Goal: Task Accomplishment & Management: Complete application form

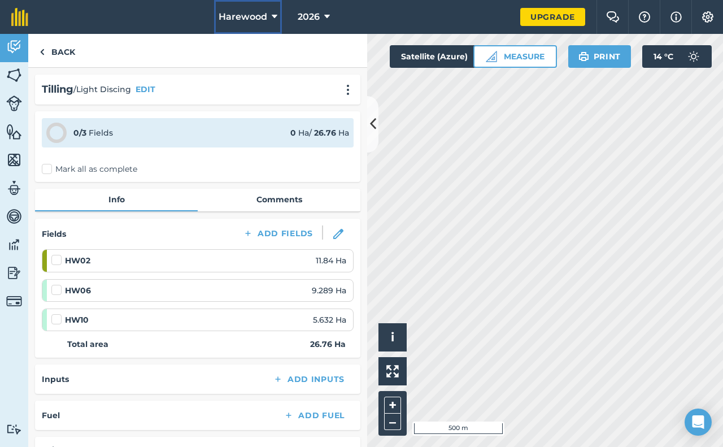
click at [259, 17] on span "Harewood" at bounding box center [243, 17] width 49 height 14
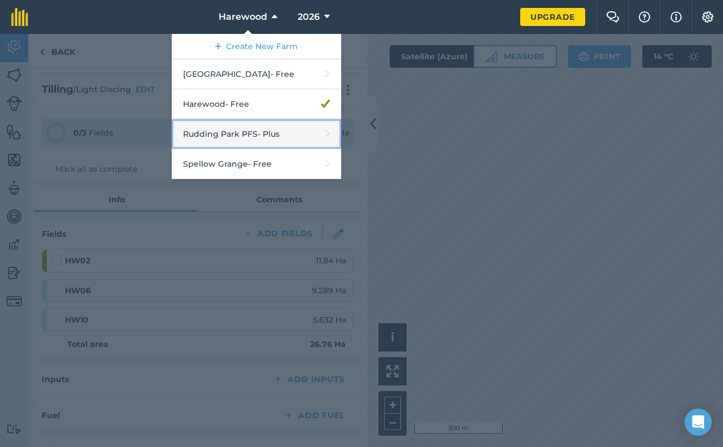
click at [240, 134] on link "Rudding Park PFS - Plus" at bounding box center [256, 134] width 169 height 30
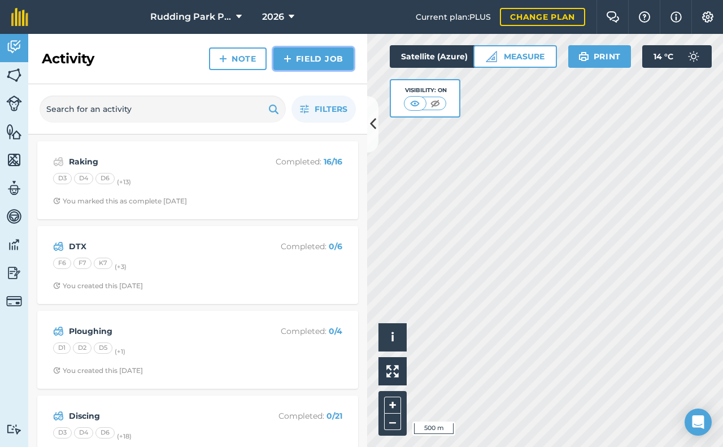
click at [289, 54] on img at bounding box center [288, 59] width 8 height 14
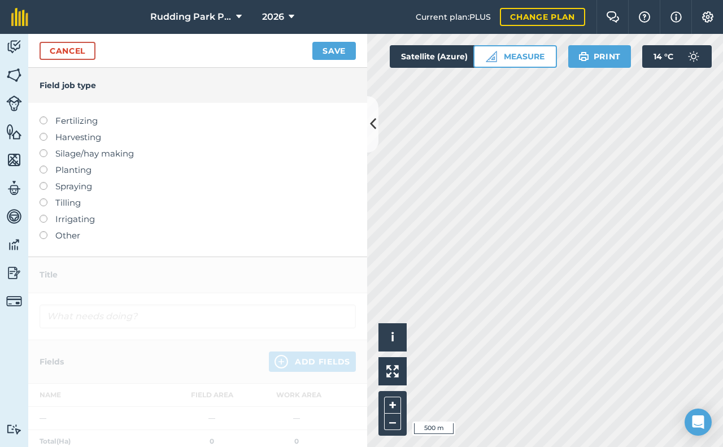
click at [43, 182] on label at bounding box center [48, 182] width 16 height 0
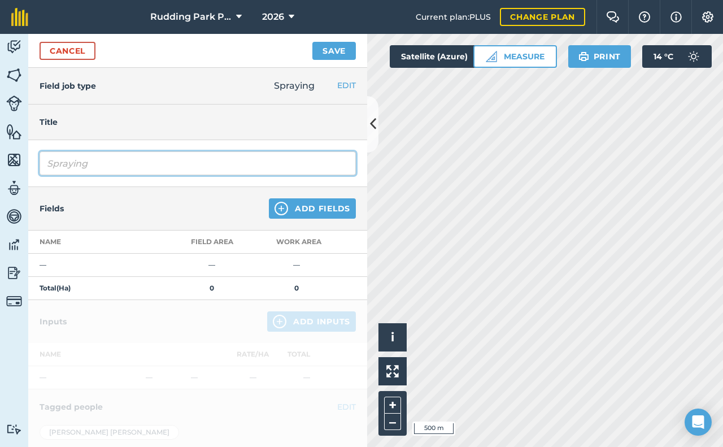
click at [128, 165] on input "Spraying" at bounding box center [198, 163] width 316 height 24
type input "Spraying rOUND"
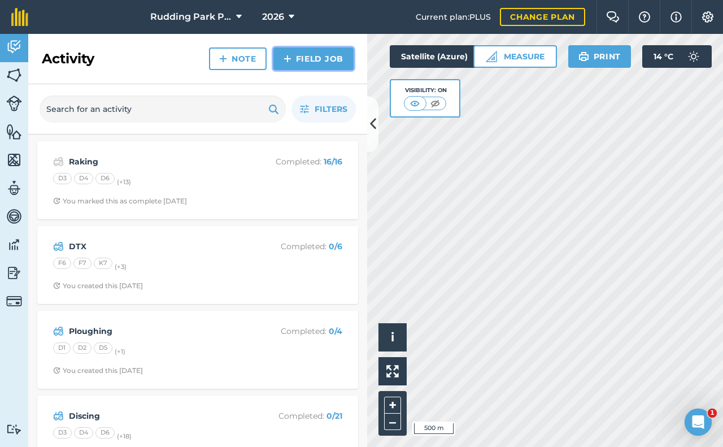
click at [289, 55] on img at bounding box center [288, 59] width 8 height 14
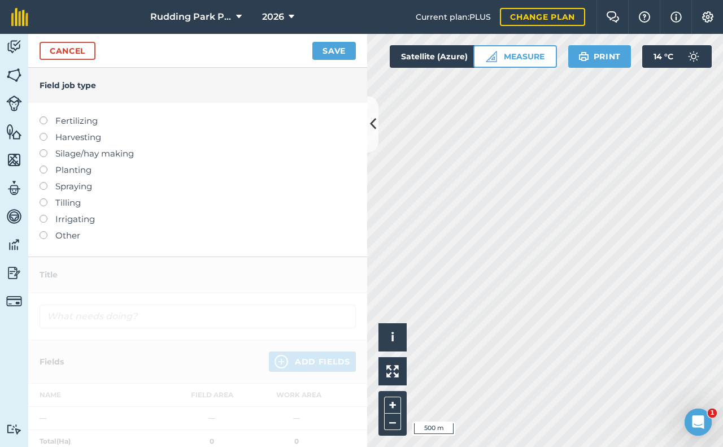
click at [44, 182] on label at bounding box center [48, 182] width 16 height 0
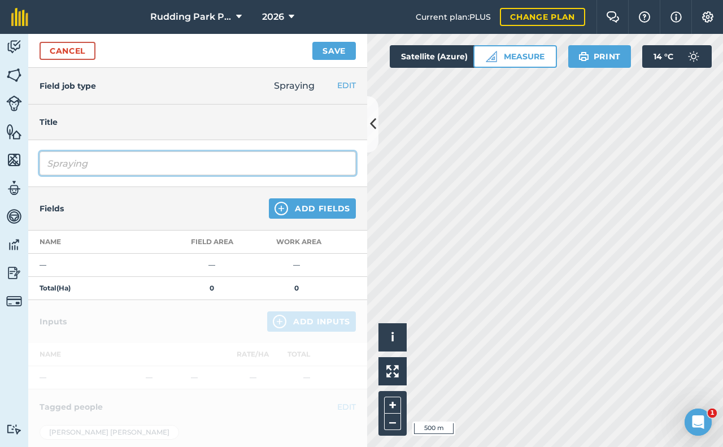
click at [62, 166] on input "Spraying" at bounding box center [198, 163] width 316 height 24
click at [102, 169] on input "Spraying" at bounding box center [198, 163] width 316 height 24
type input "Spraying Roundup on stubbles"
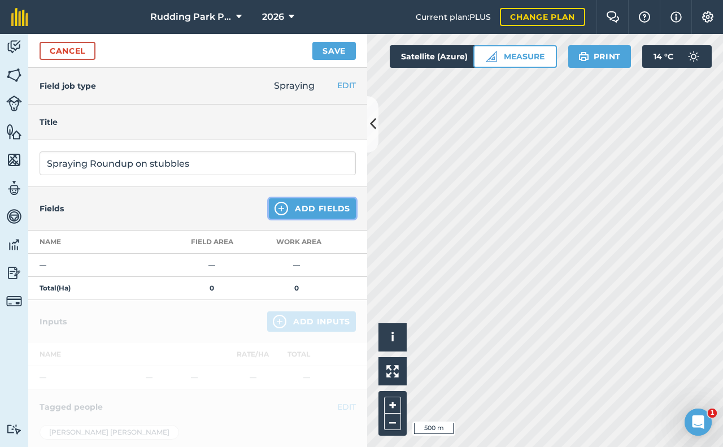
click at [275, 207] on img at bounding box center [282, 209] width 14 height 14
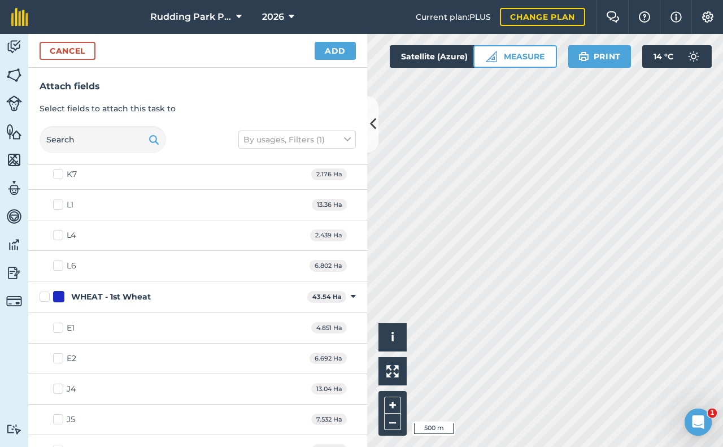
scroll to position [565, 0]
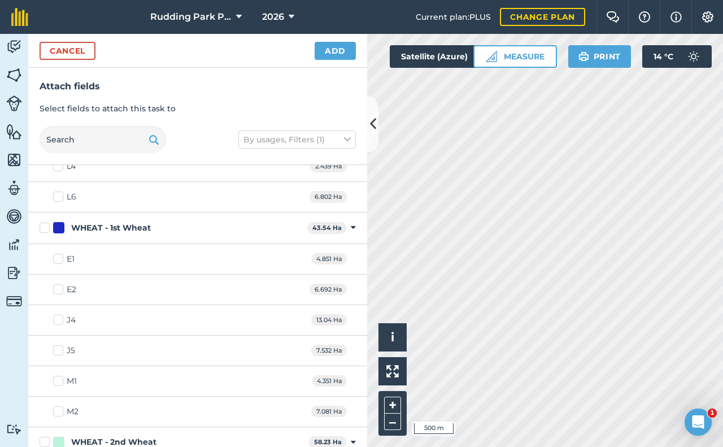
click at [43, 228] on label "WHEAT - 1st Wheat" at bounding box center [171, 228] width 263 height 12
click at [43, 228] on input "WHEAT - 1st Wheat" at bounding box center [43, 225] width 7 height 7
checkbox input "true"
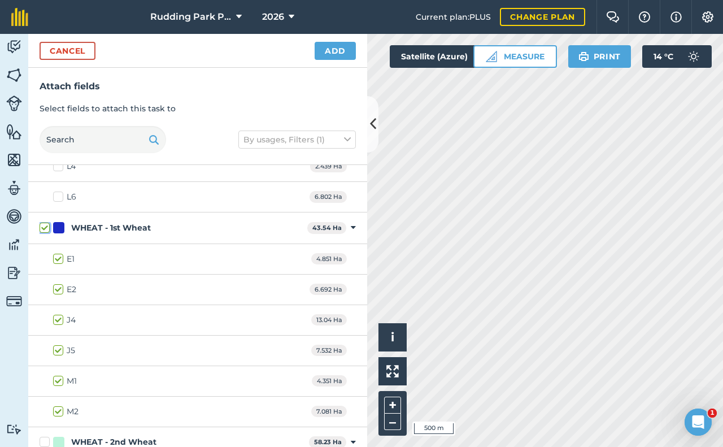
checkbox input "true"
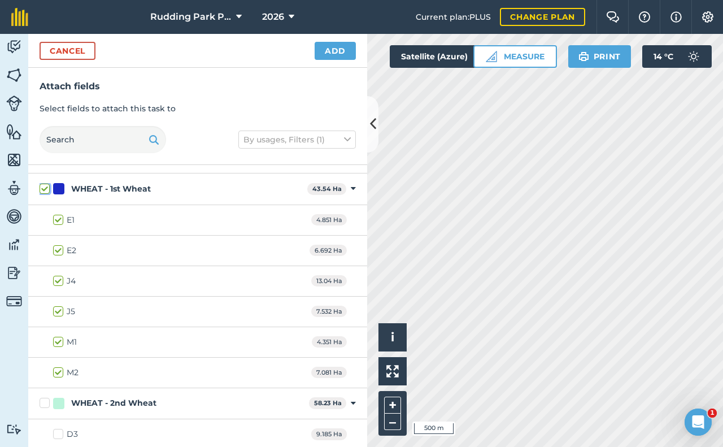
scroll to position [678, 0]
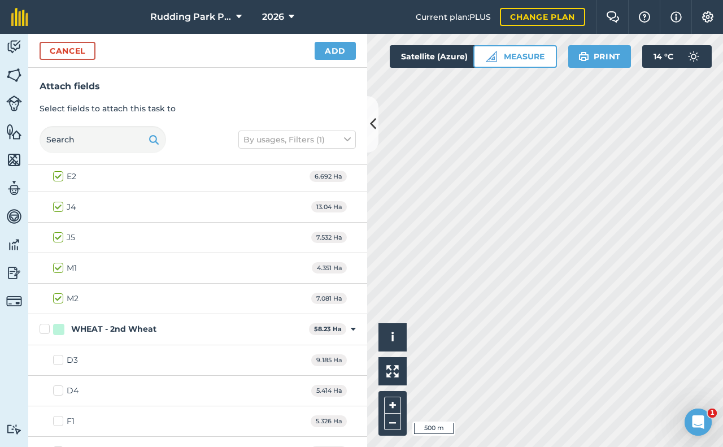
click at [44, 329] on label "WHEAT - 2nd Wheat" at bounding box center [172, 329] width 265 height 12
click at [44, 329] on input "WHEAT - 2nd Wheat" at bounding box center [43, 326] width 7 height 7
checkbox input "true"
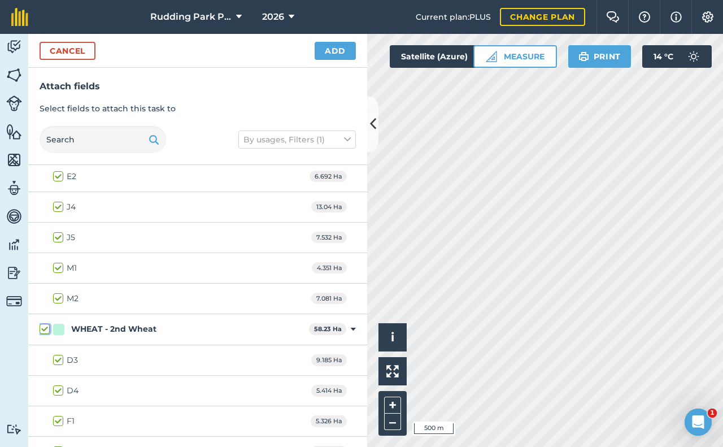
checkbox input "true"
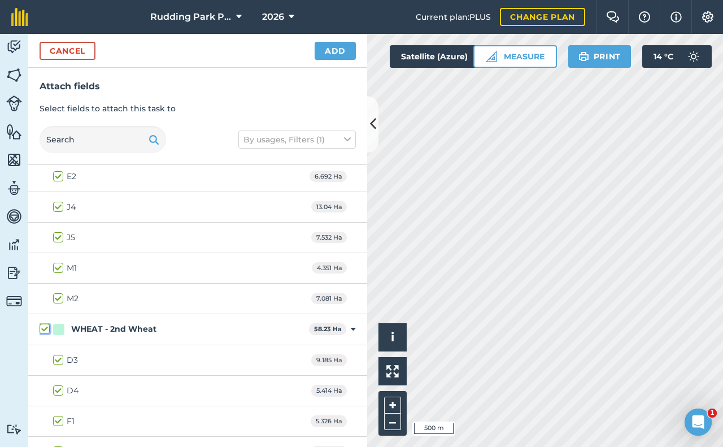
checkbox input "true"
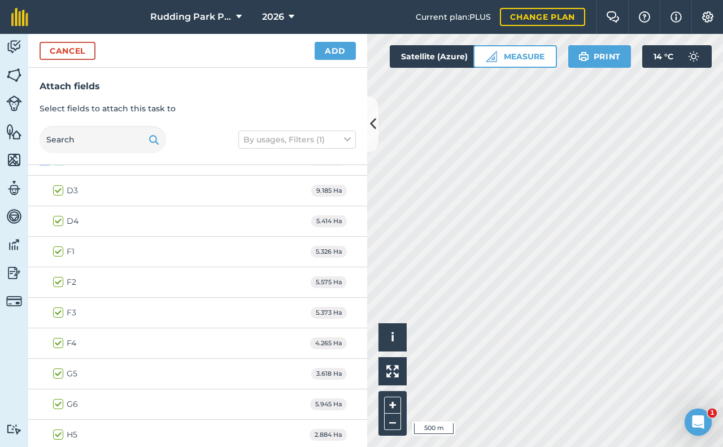
scroll to position [881, 0]
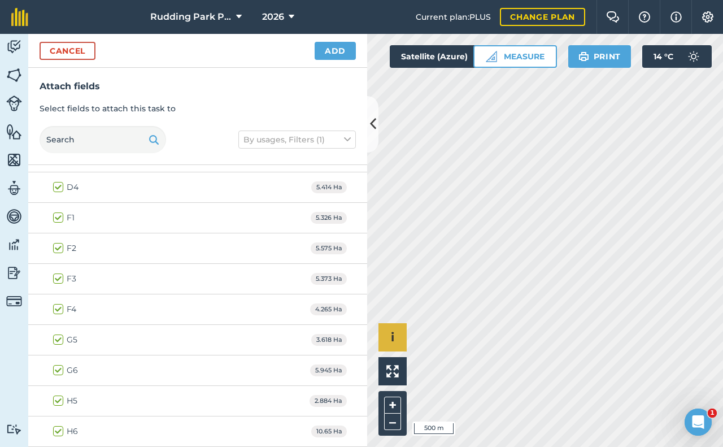
checkbox input "true"
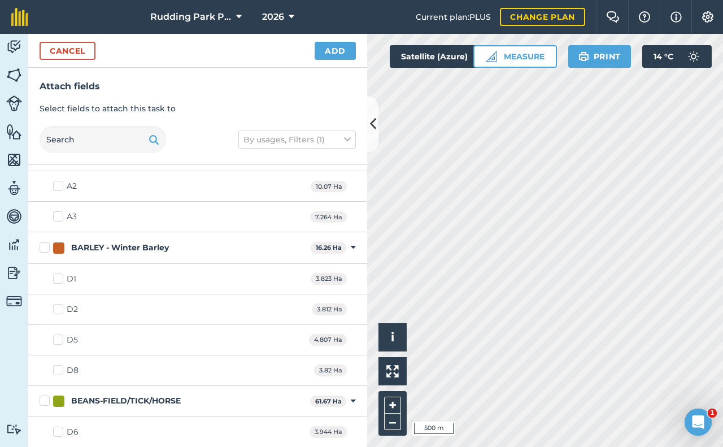
scroll to position [0, 0]
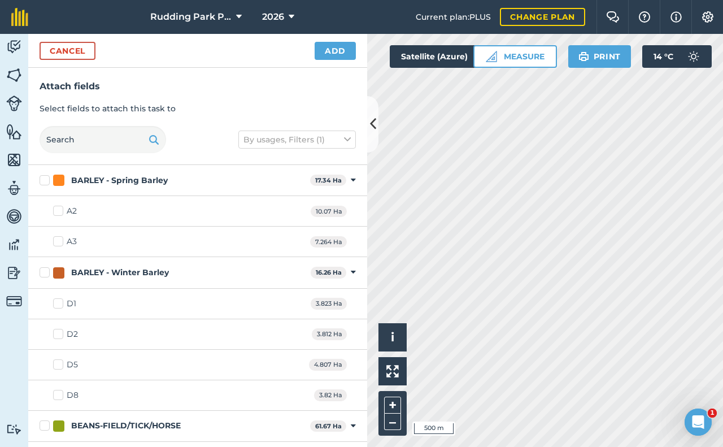
click at [253, 98] on div "Attach fields Select fields to attach this task to By usages, Filters (1)" at bounding box center [197, 116] width 339 height 97
click at [337, 51] on button "Add" at bounding box center [335, 51] width 41 height 18
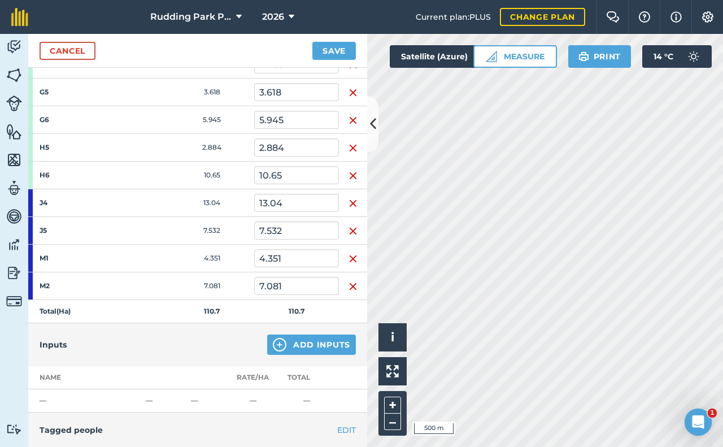
scroll to position [598, 0]
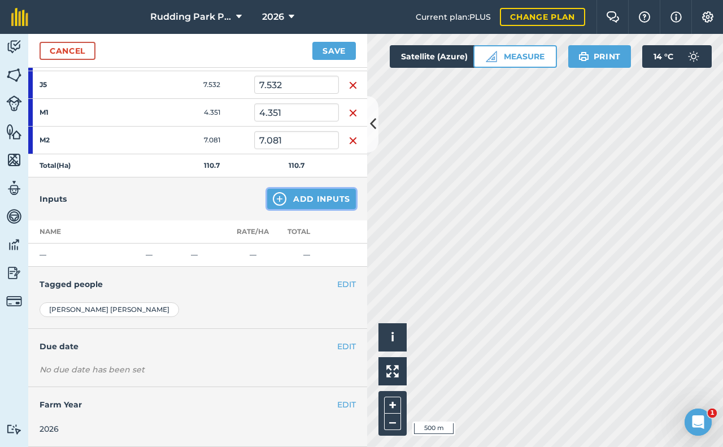
click at [273, 198] on img at bounding box center [280, 199] width 14 height 14
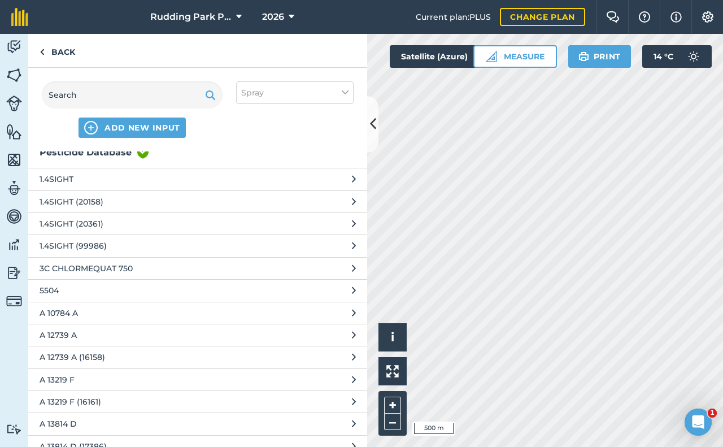
scroll to position [0, 0]
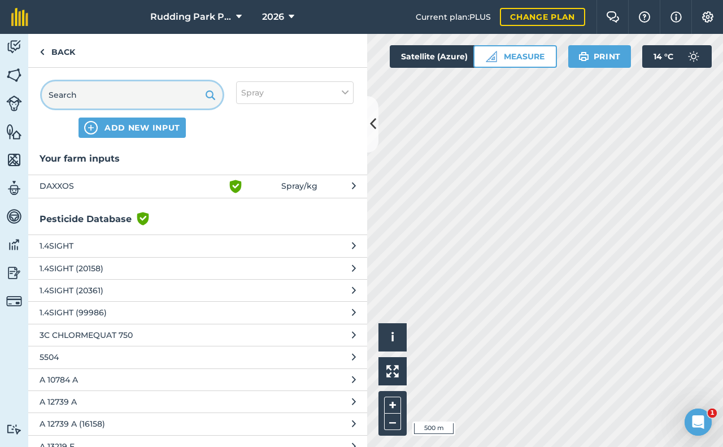
click at [170, 99] on input "text" at bounding box center [132, 94] width 181 height 27
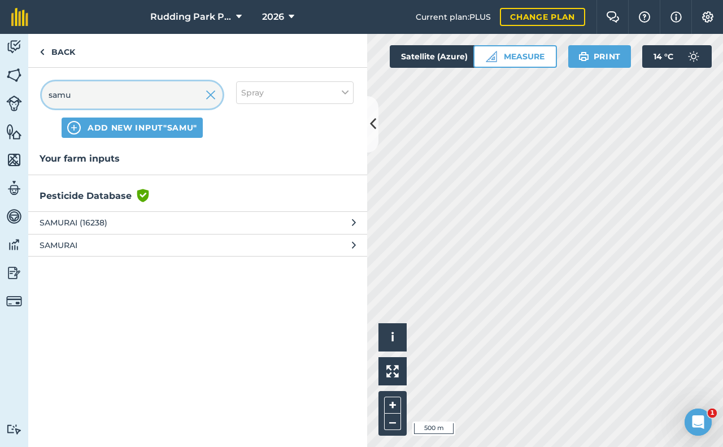
type input "samu"
click at [77, 223] on span "SAMURAI (16238)" at bounding box center [132, 222] width 185 height 12
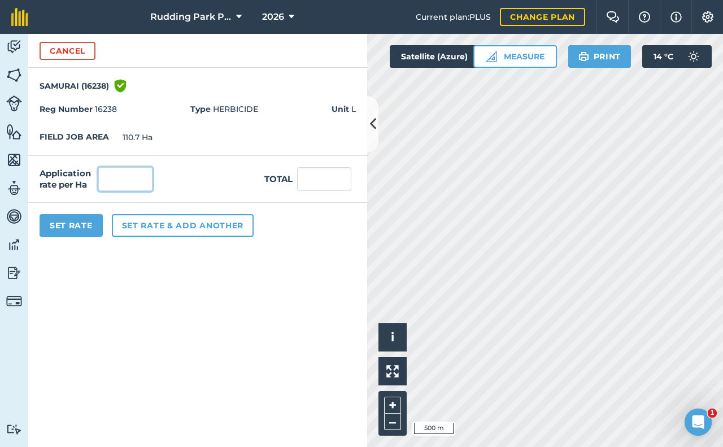
click at [112, 179] on input "text" at bounding box center [125, 179] width 54 height 24
type input "3"
type input "332.1"
click at [79, 226] on button "Set Rate" at bounding box center [71, 225] width 63 height 23
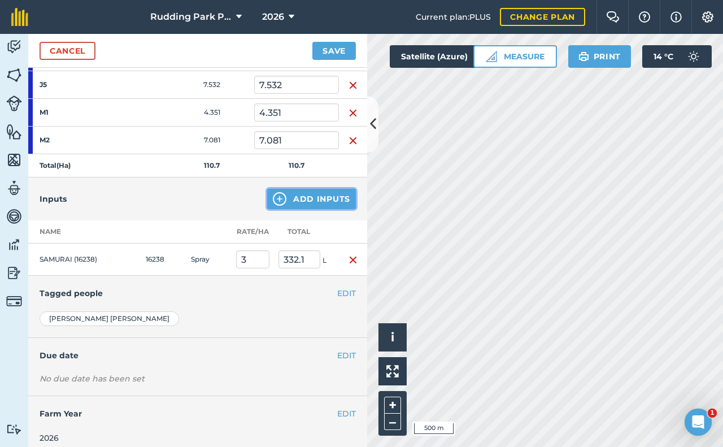
click at [277, 199] on img at bounding box center [280, 199] width 14 height 14
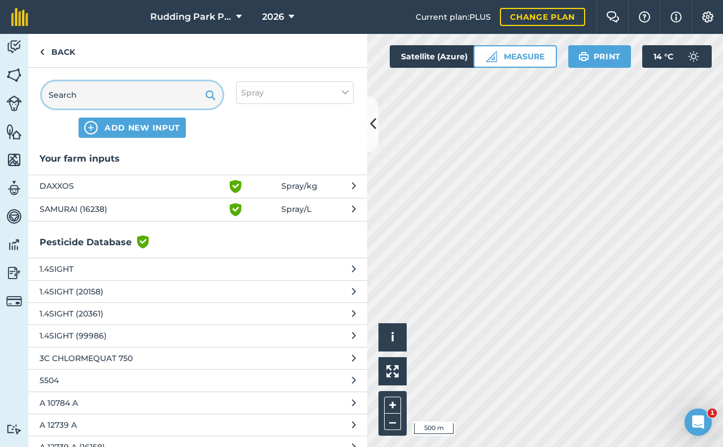
click at [84, 94] on input "text" at bounding box center [132, 94] width 181 height 27
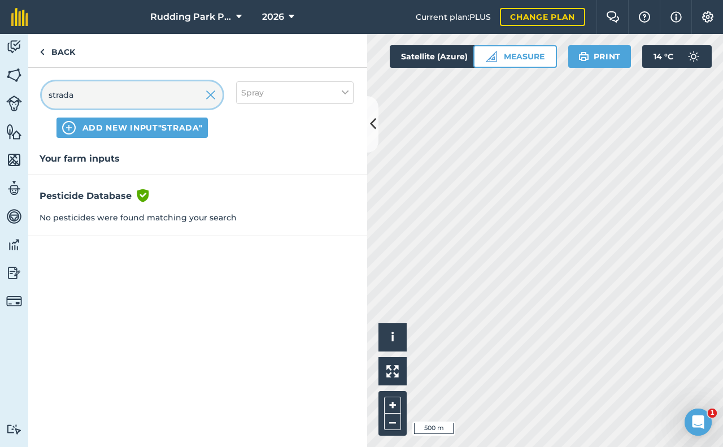
type input "strada"
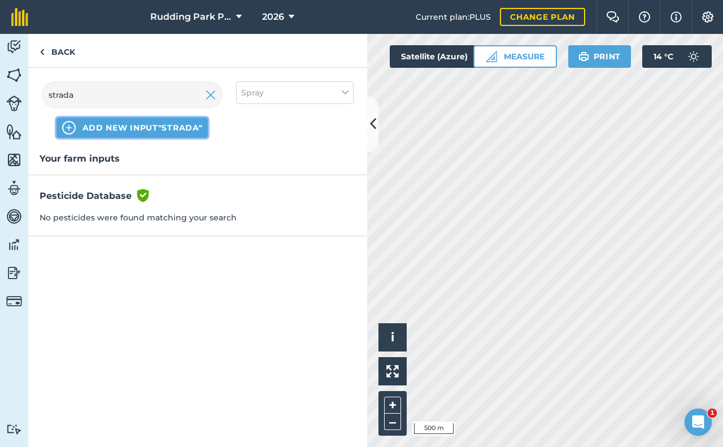
click at [86, 126] on span "ADD NEW INPUT "strada"" at bounding box center [142, 127] width 120 height 11
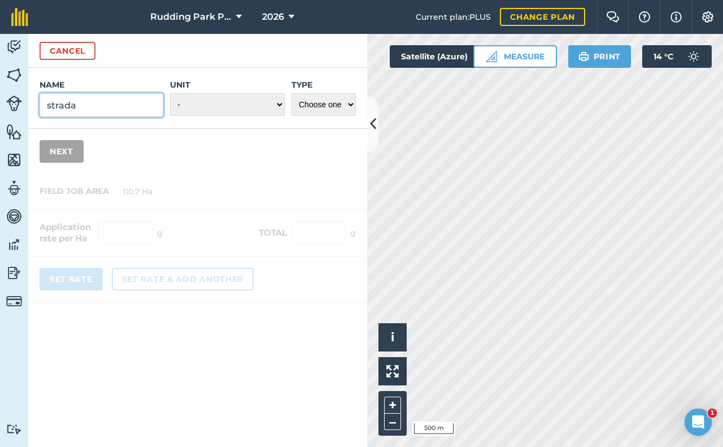
click at [89, 112] on input "strada" at bounding box center [102, 105] width 124 height 24
click at [50, 107] on input "strada" at bounding box center [102, 105] width 124 height 24
click at [84, 101] on input "Strada" at bounding box center [102, 105] width 124 height 24
type input "Strada Plus"
click at [279, 105] on select "- Grams/g Kilograms/kg Metric tonnes/t Millilitres/ml Litres/L Ounces/oz Pounds…" at bounding box center [227, 104] width 115 height 23
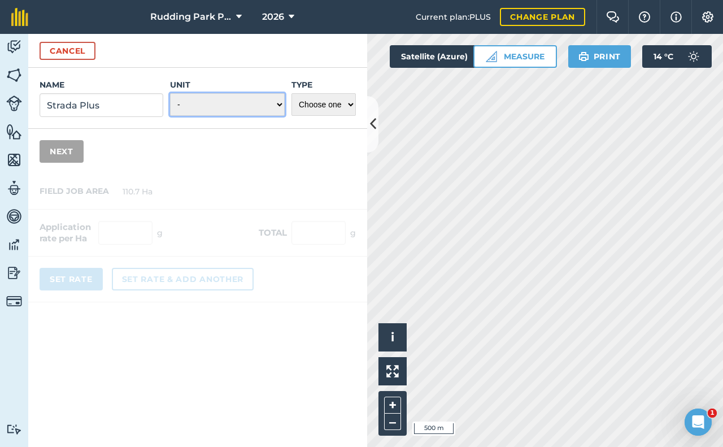
select select "LITRES"
click at [170, 93] on select "- Grams/g Kilograms/kg Metric tonnes/t Millilitres/ml Litres/L Ounces/oz Pounds…" at bounding box center [227, 104] width 115 height 23
click at [351, 107] on select "Choose one Fertilizer Seed Spray Fuel Other" at bounding box center [323, 104] width 64 height 23
select select "SPRAY"
click at [291, 93] on select "Choose one Fertilizer Seed Spray Fuel Other" at bounding box center [323, 104] width 64 height 23
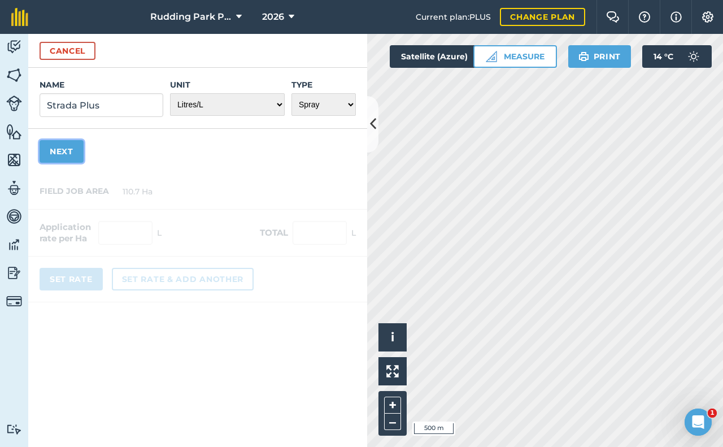
click at [66, 154] on button "Next" at bounding box center [62, 151] width 44 height 23
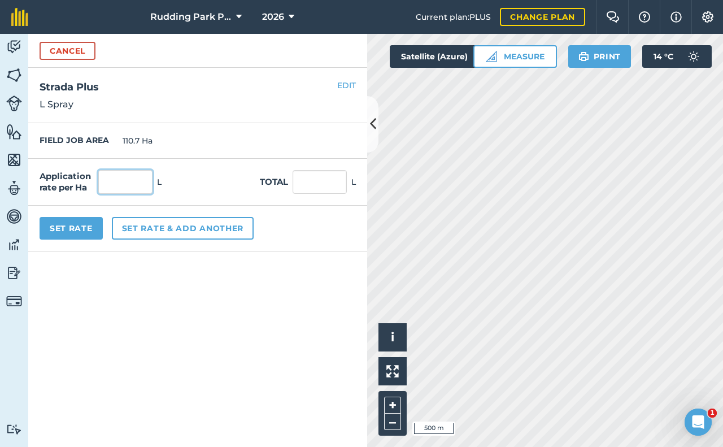
click at [136, 183] on input "text" at bounding box center [125, 182] width 54 height 24
type input ".75"
click button "Cancel" at bounding box center [68, 51] width 56 height 18
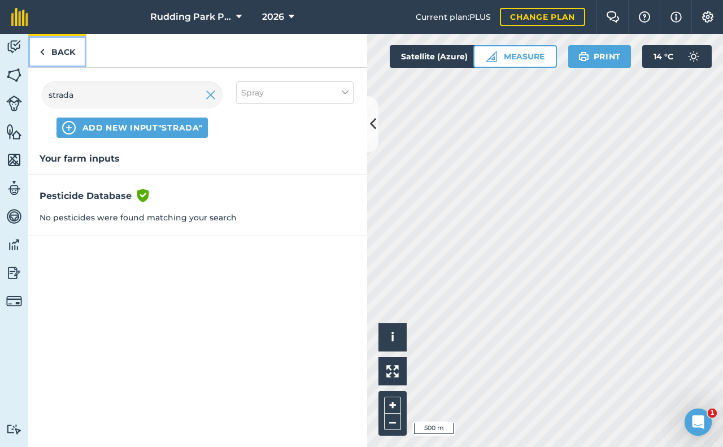
click at [64, 53] on link "Back" at bounding box center [57, 50] width 58 height 33
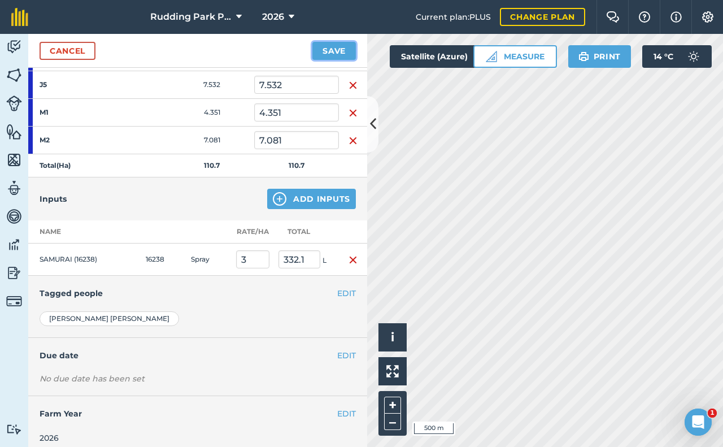
click at [329, 50] on button "Save" at bounding box center [333, 51] width 43 height 18
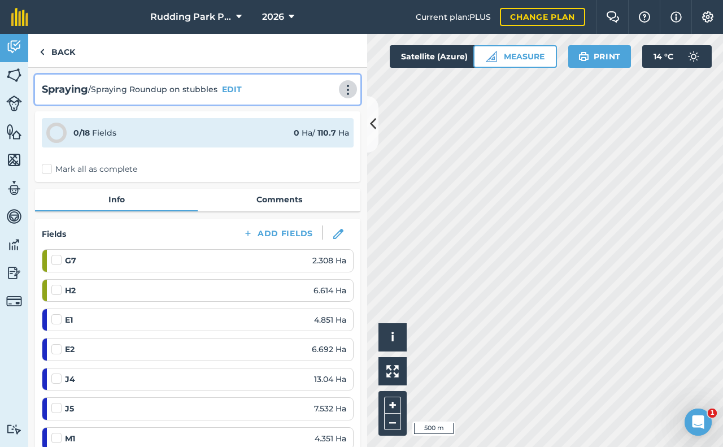
click at [341, 91] on img at bounding box center [348, 89] width 14 height 11
click at [306, 114] on link "Print" at bounding box center [324, 114] width 72 height 23
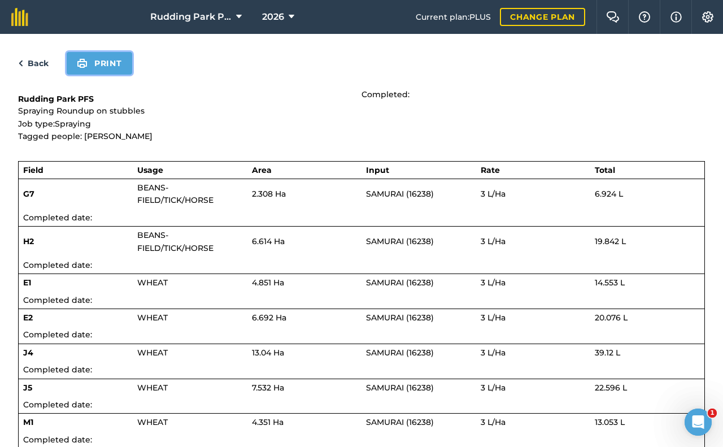
click at [93, 60] on button "Print" at bounding box center [100, 63] width 66 height 23
click at [32, 62] on link "Back" at bounding box center [33, 63] width 31 height 14
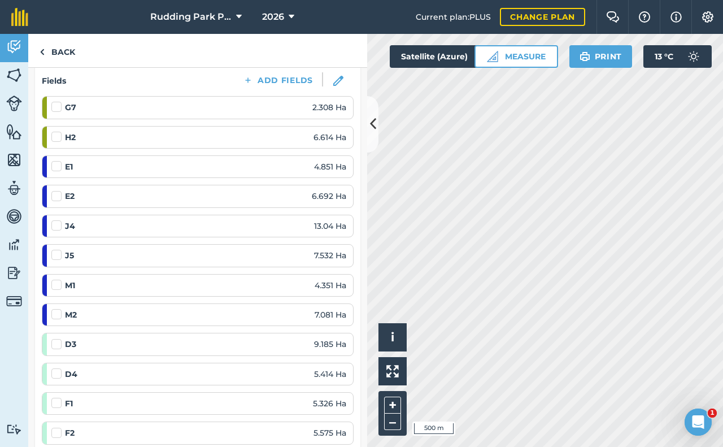
scroll to position [169, 0]
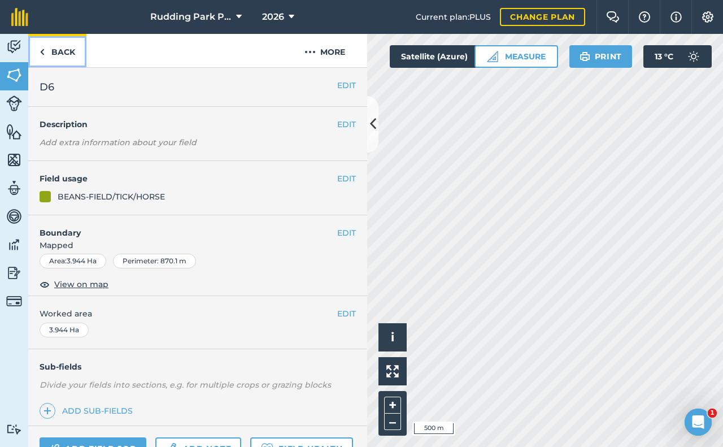
click at [53, 40] on link "Back" at bounding box center [57, 50] width 58 height 33
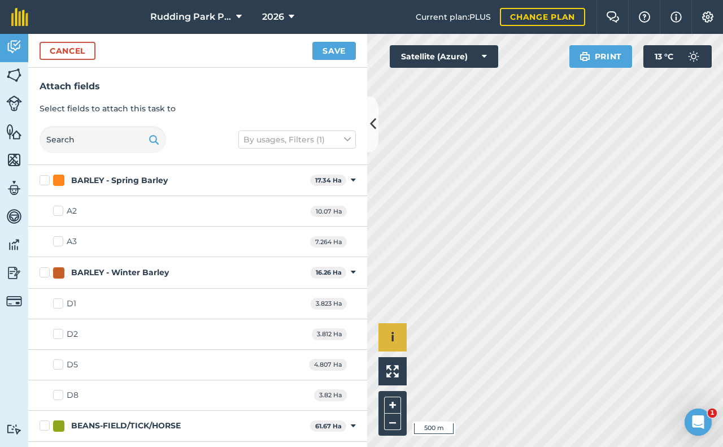
checkbox input "true"
click at [329, 54] on button "Save" at bounding box center [333, 51] width 43 height 18
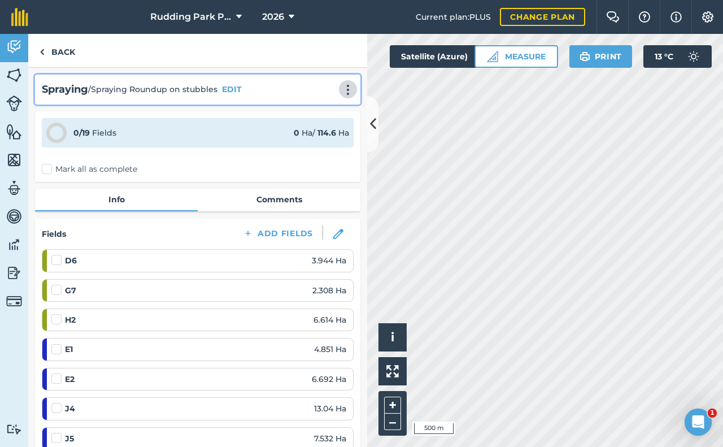
click at [341, 92] on img at bounding box center [348, 89] width 14 height 11
click at [314, 111] on link "Print" at bounding box center [324, 114] width 72 height 23
click at [341, 88] on img at bounding box center [348, 89] width 14 height 11
click at [307, 111] on link "Print" at bounding box center [324, 114] width 72 height 23
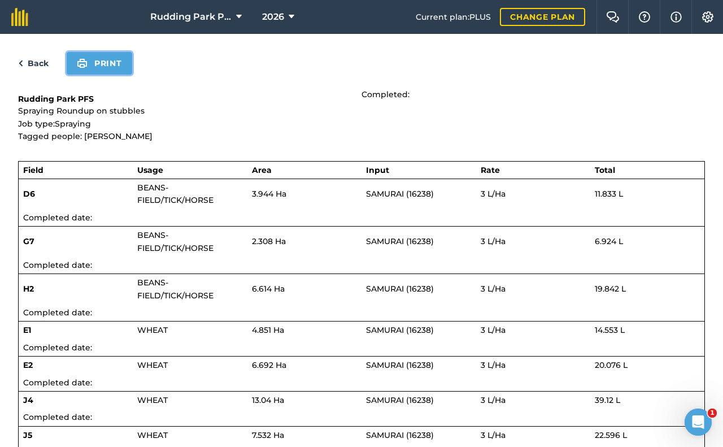
drag, startPoint x: 99, startPoint y: 64, endPoint x: 571, endPoint y: 327, distance: 539.6
click at [99, 64] on button "Print" at bounding box center [100, 63] width 66 height 23
